Goal: Information Seeking & Learning: Learn about a topic

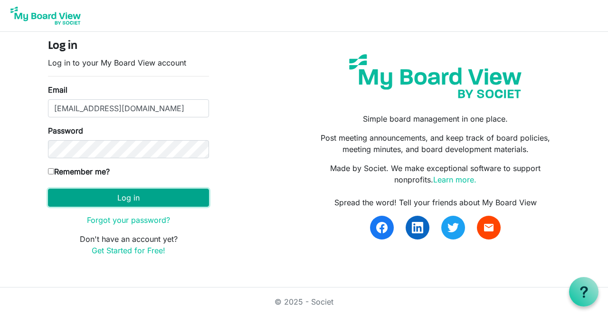
click at [161, 198] on button "Log in" at bounding box center [128, 197] width 161 height 18
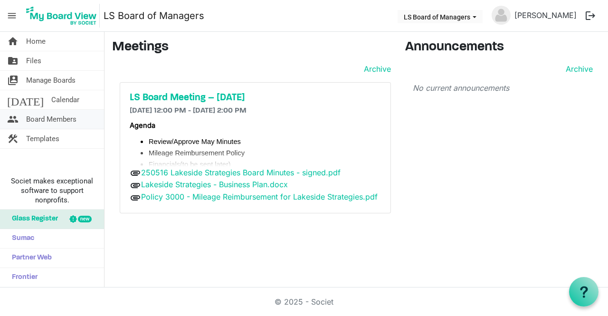
click at [73, 120] on span "Board Members" at bounding box center [51, 119] width 50 height 19
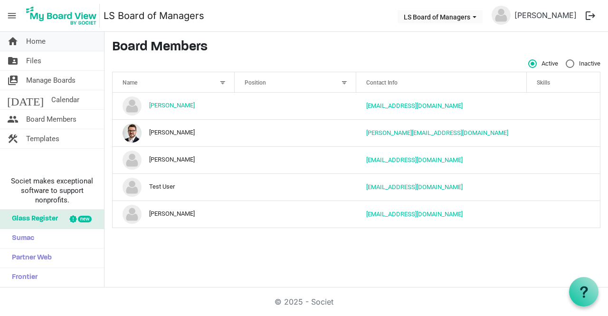
click at [32, 42] on span "Home" at bounding box center [35, 41] width 19 height 19
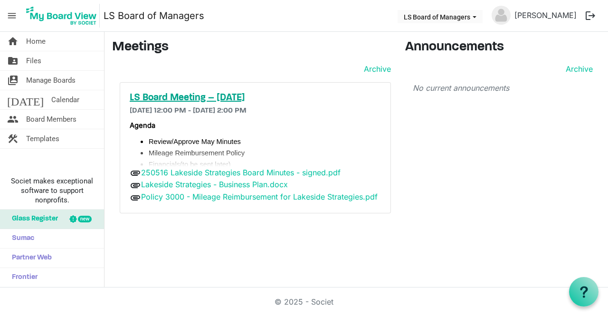
click at [233, 94] on h5 "LS Board Meeting – September 17, 2025" at bounding box center [255, 97] width 251 height 11
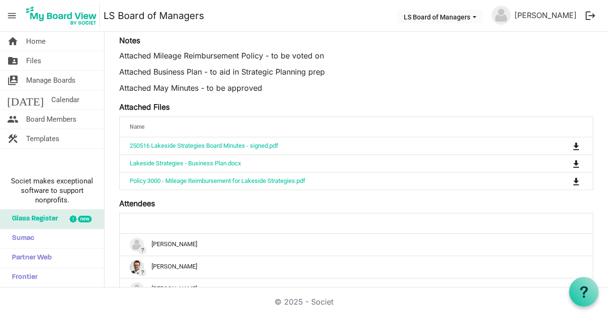
scroll to position [395, 0]
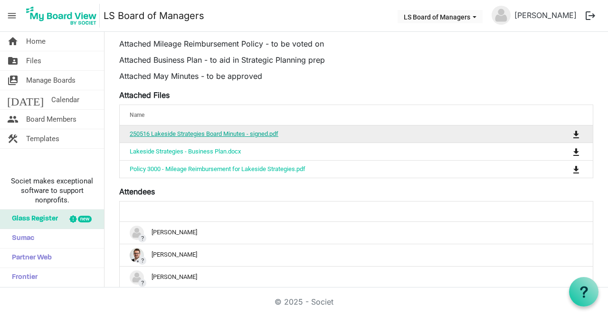
click at [232, 135] on link "250516 Lakeside Strategies Board Minutes - signed.pdf" at bounding box center [204, 133] width 149 height 7
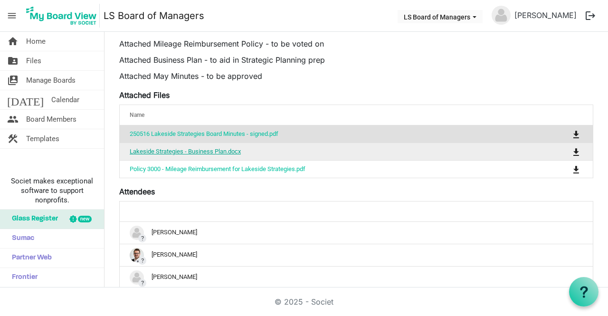
click at [229, 148] on link "Lakeside Strategies - Business Plan.docx" at bounding box center [185, 151] width 111 height 7
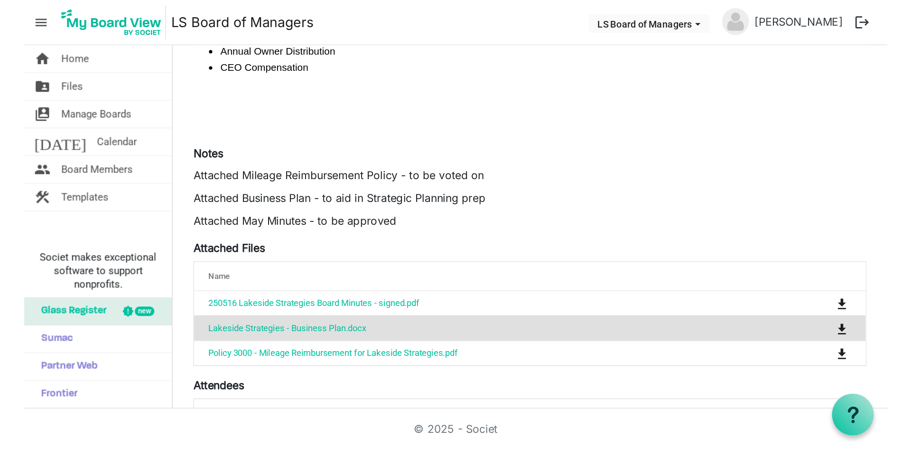
scroll to position [317, 0]
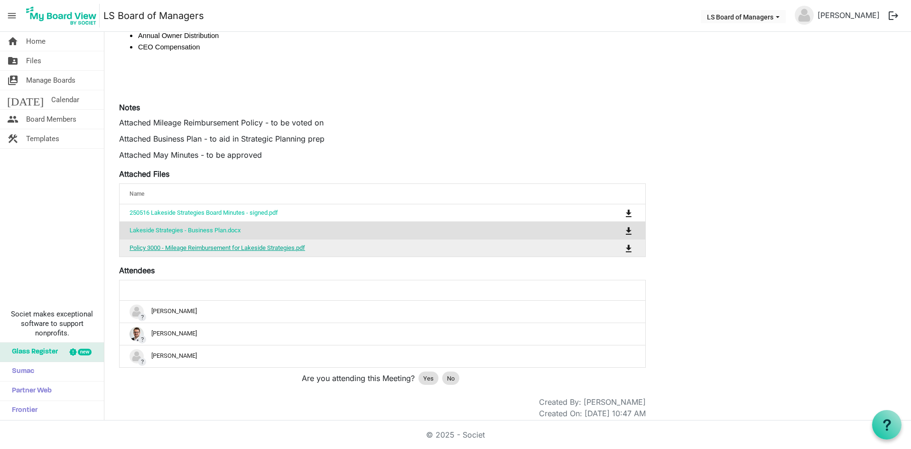
click at [239, 249] on link "Policy 3000 - Mileage Reimbursement for Lakeside Strategies.pdf" at bounding box center [218, 247] width 176 height 7
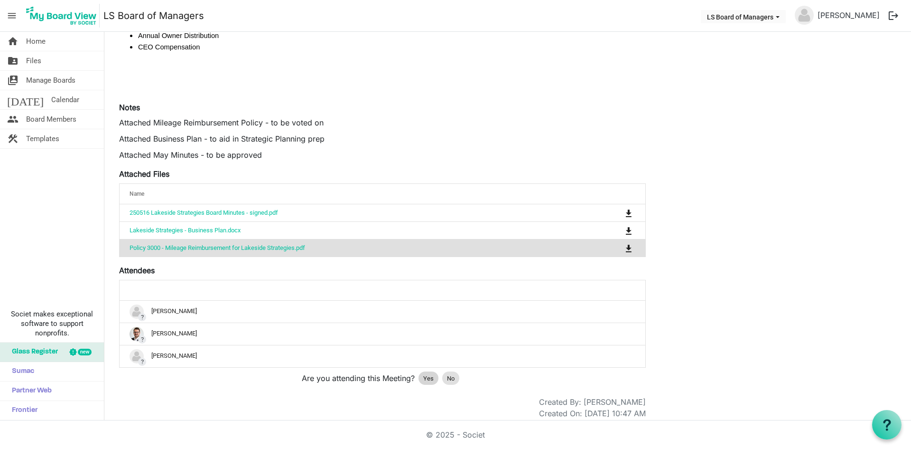
click at [429, 315] on span "Yes" at bounding box center [428, 378] width 10 height 9
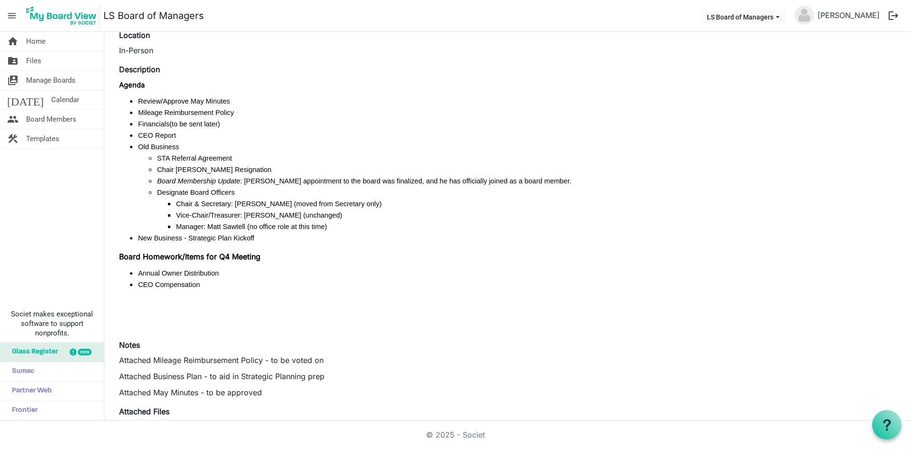
scroll to position [0, 0]
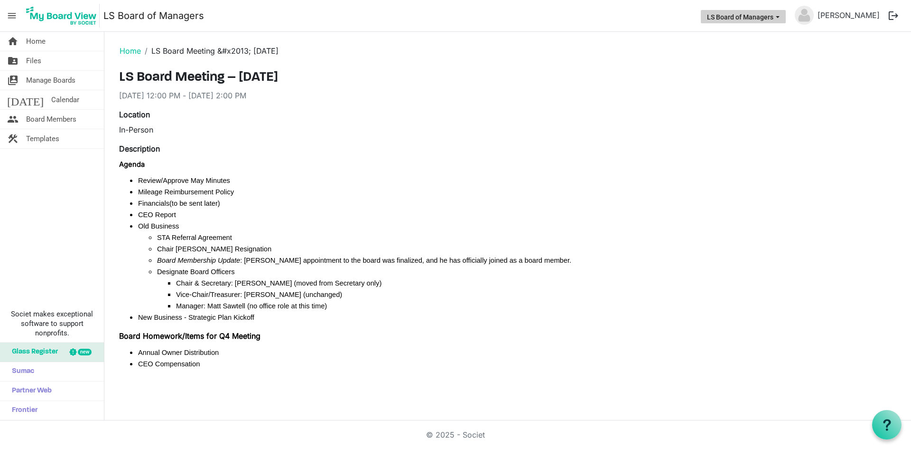
click at [607, 15] on button "LS Board of Managers" at bounding box center [743, 16] width 85 height 13
click at [61, 59] on link "folder_shared Files" at bounding box center [52, 60] width 104 height 19
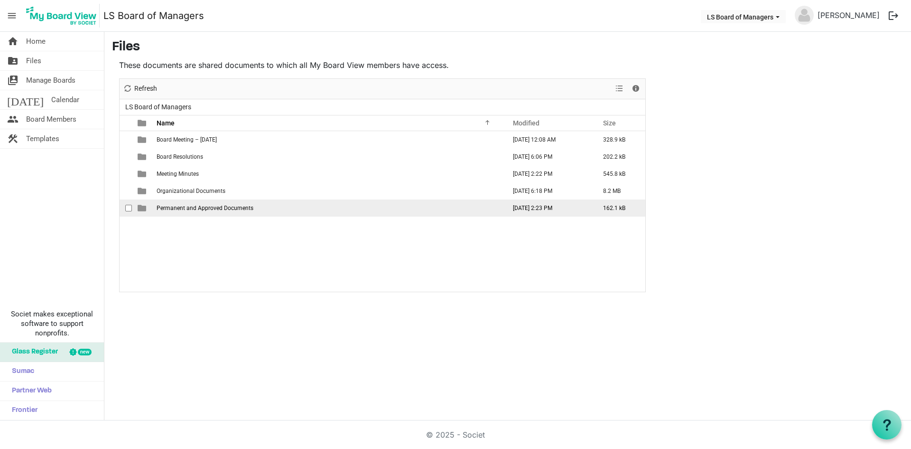
click at [188, 210] on span "Permanent and Approved Documents" at bounding box center [205, 208] width 97 height 7
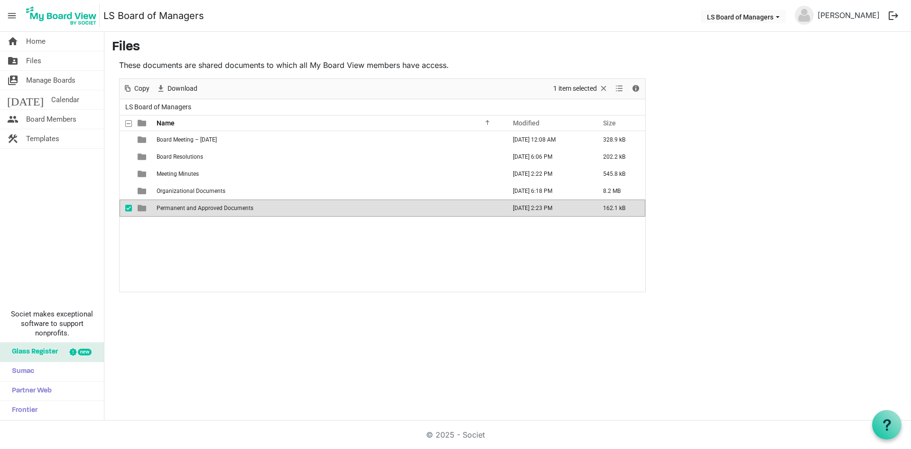
click at [189, 205] on span "Permanent and Approved Documents" at bounding box center [205, 208] width 97 height 7
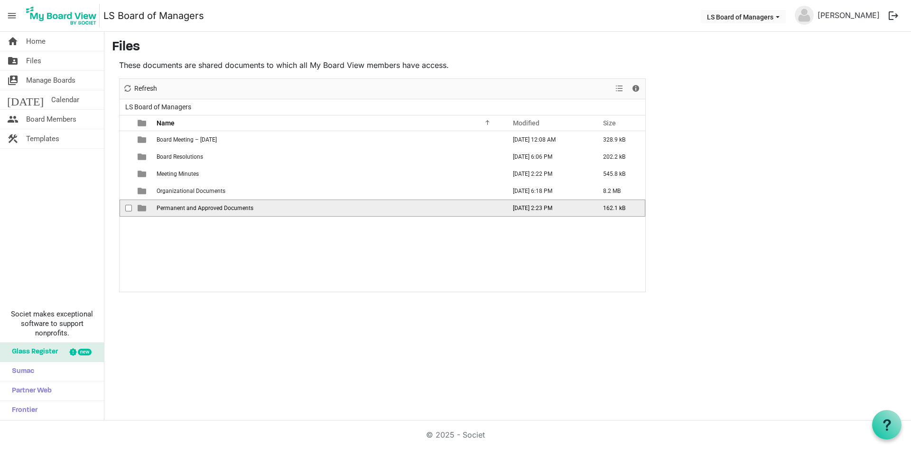
click at [189, 205] on span "Permanent and Approved Documents" at bounding box center [205, 208] width 97 height 7
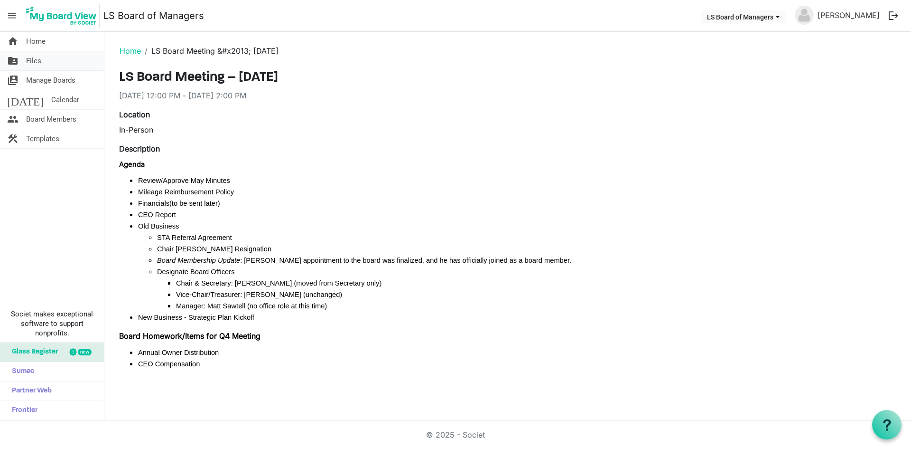
click at [62, 63] on link "folder_shared Files" at bounding box center [52, 60] width 104 height 19
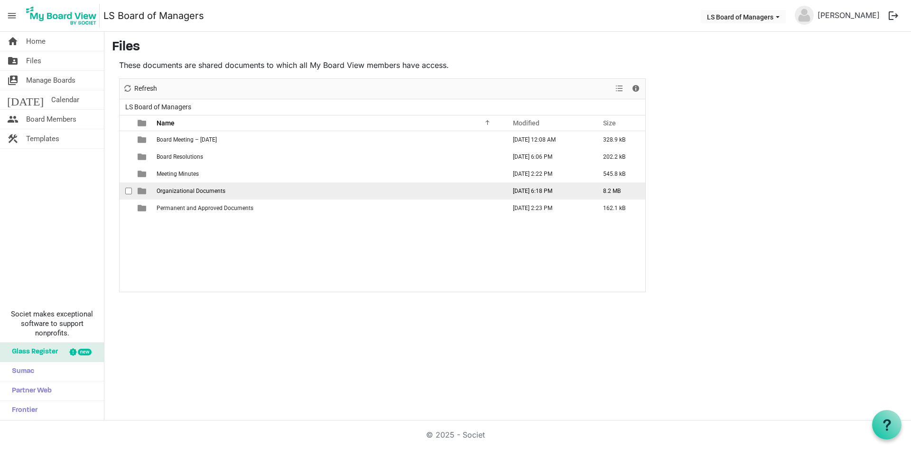
click at [181, 188] on span "Organizational Documents" at bounding box center [191, 191] width 69 height 7
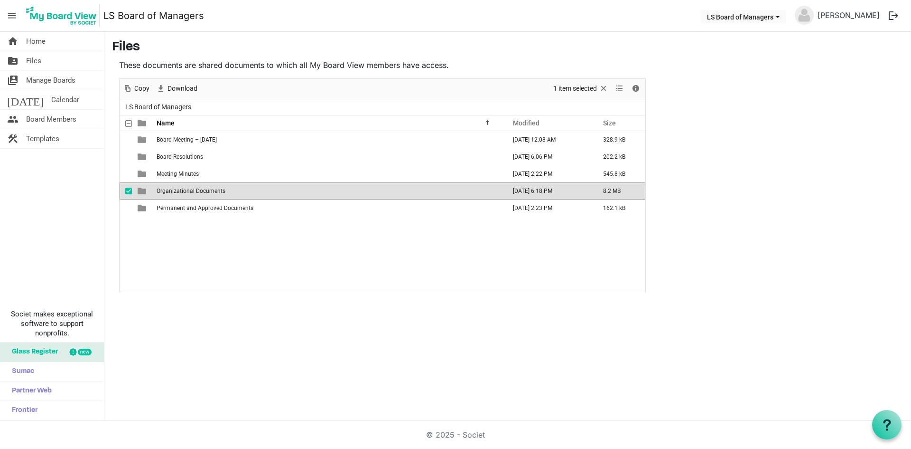
click at [178, 188] on span "Organizational Documents" at bounding box center [191, 191] width 69 height 7
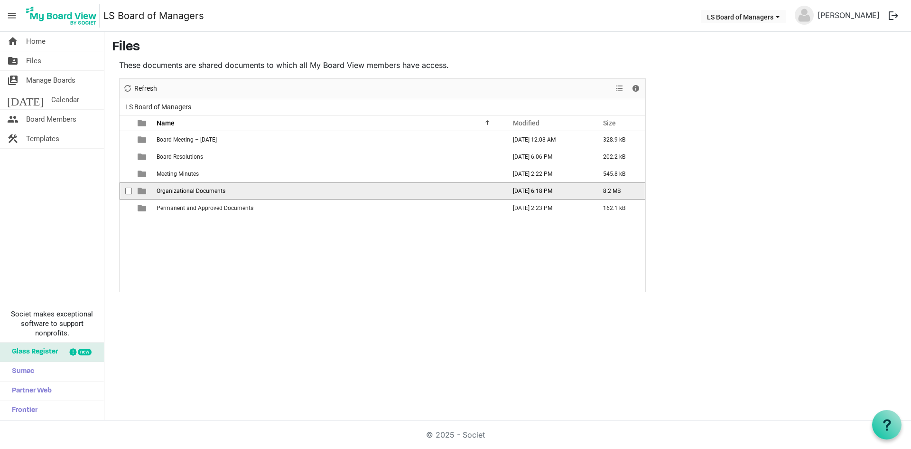
click at [178, 188] on span "Organizational Documents" at bounding box center [191, 191] width 69 height 7
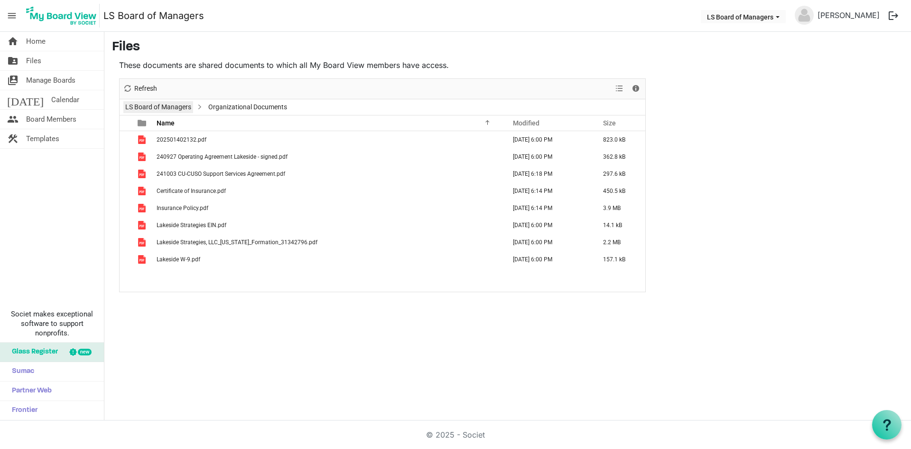
click at [176, 104] on link "LS Board of Managers" at bounding box center [158, 107] width 70 height 12
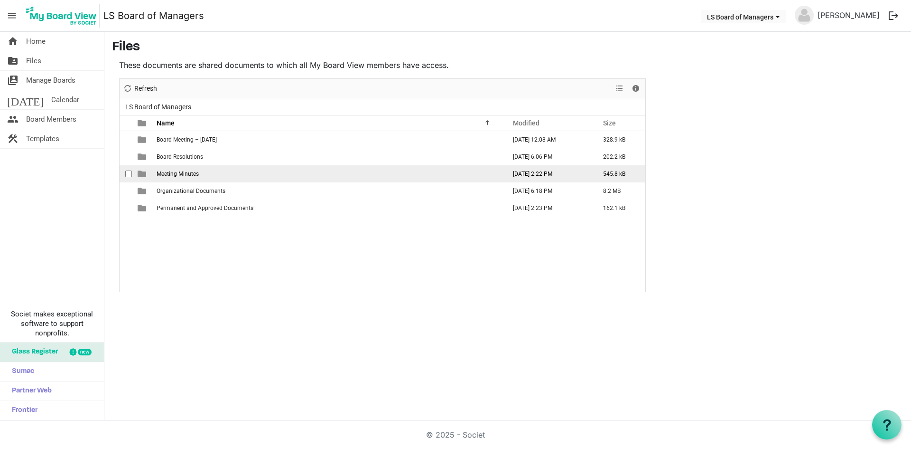
click at [179, 172] on span "Meeting Minutes" at bounding box center [178, 173] width 42 height 7
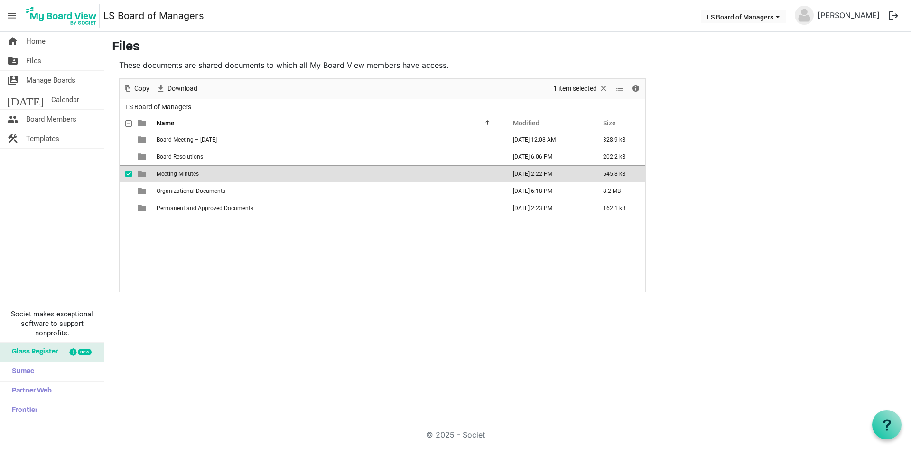
click at [179, 172] on span "Meeting Minutes" at bounding box center [178, 173] width 42 height 7
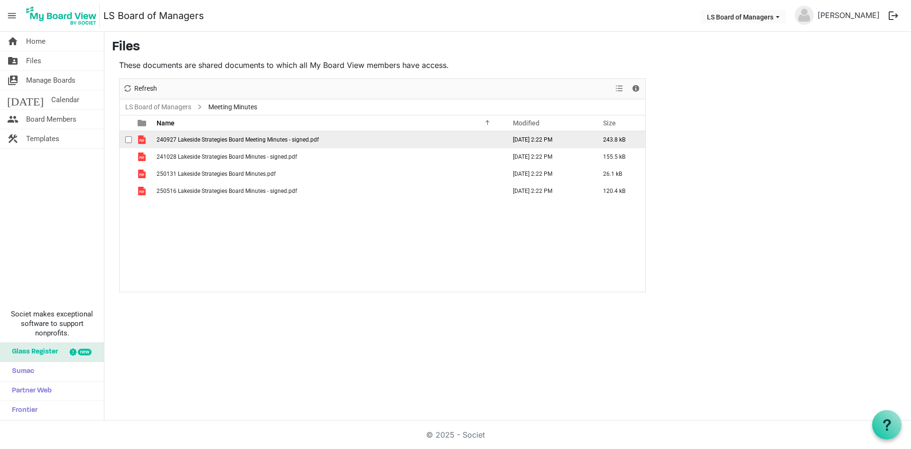
click at [227, 140] on span "240927 Lakeside Strategies Board Meeting Minutes - signed.pdf" at bounding box center [238, 139] width 162 height 7
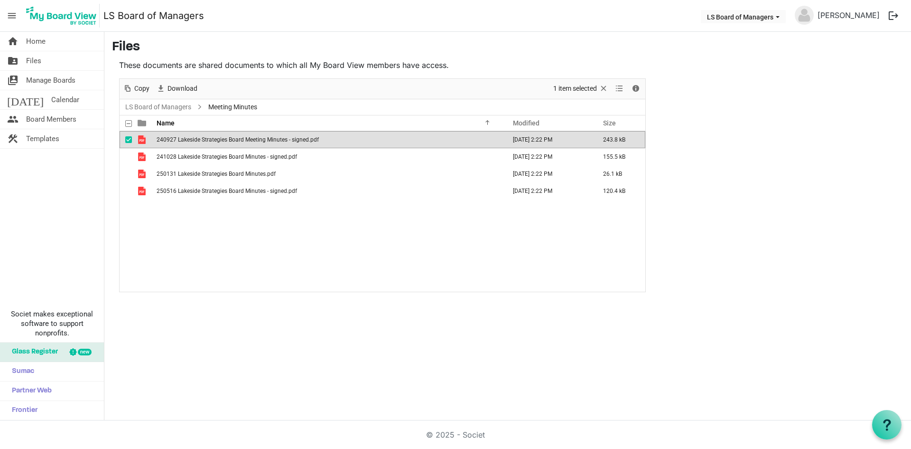
click at [227, 140] on span "240927 Lakeside Strategies Board Meeting Minutes - signed.pdf" at bounding box center [238, 139] width 162 height 7
